Goal: Find specific page/section: Find specific page/section

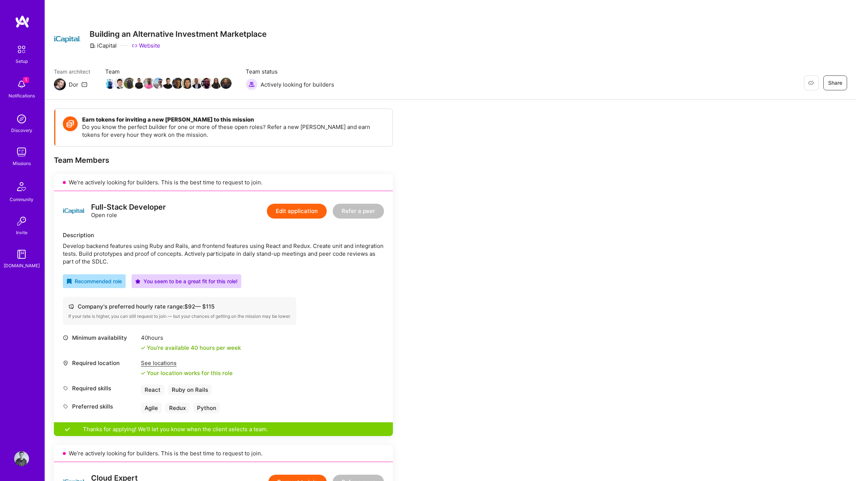
click at [22, 91] on img at bounding box center [21, 84] width 15 height 15
click at [22, 149] on img at bounding box center [21, 152] width 15 height 15
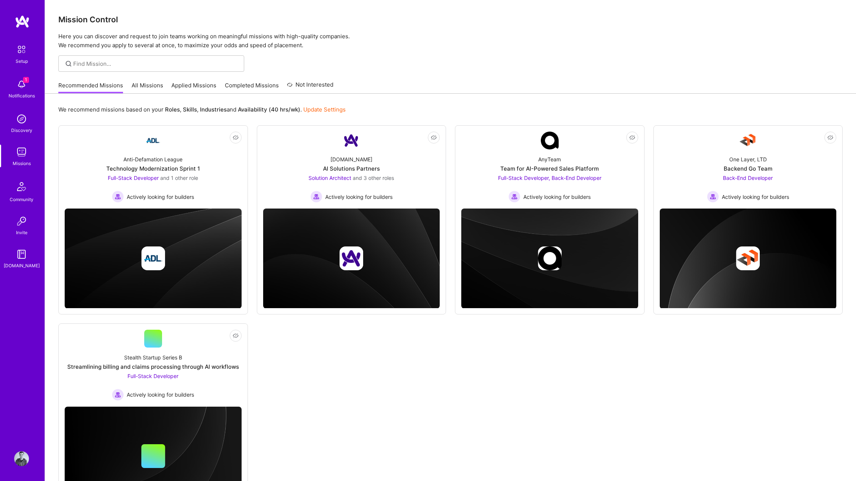
click at [178, 91] on link "Applied Missions" at bounding box center [193, 87] width 45 height 12
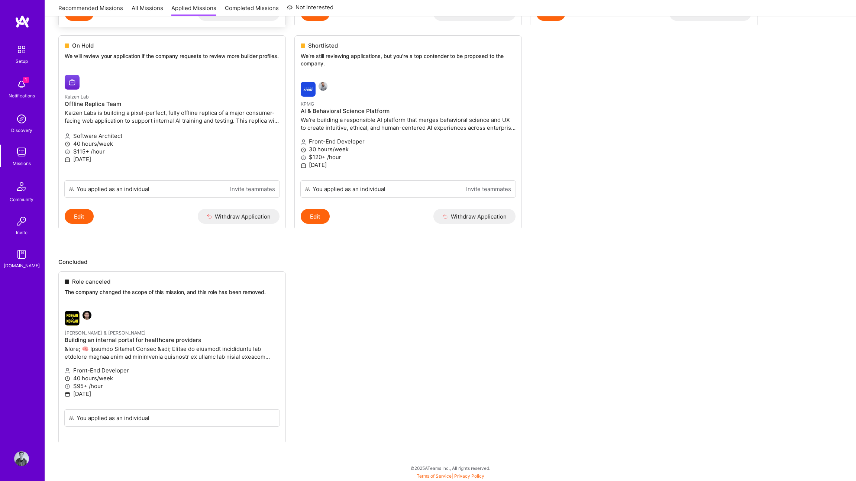
scroll to position [297, 0]
